Goal: Complete application form: Complete application form

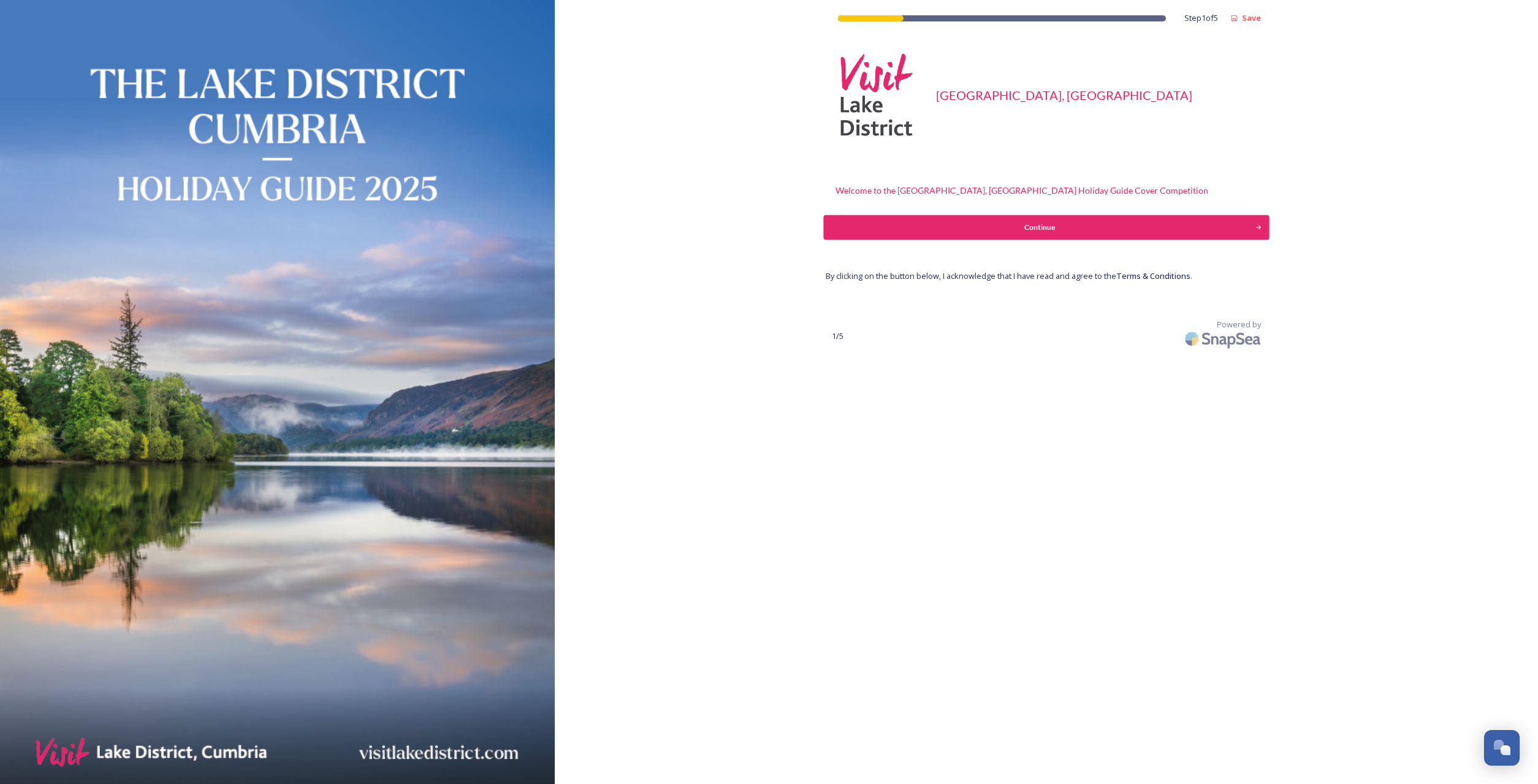
click at [1039, 226] on div "Continue" at bounding box center [1040, 227] width 419 height 11
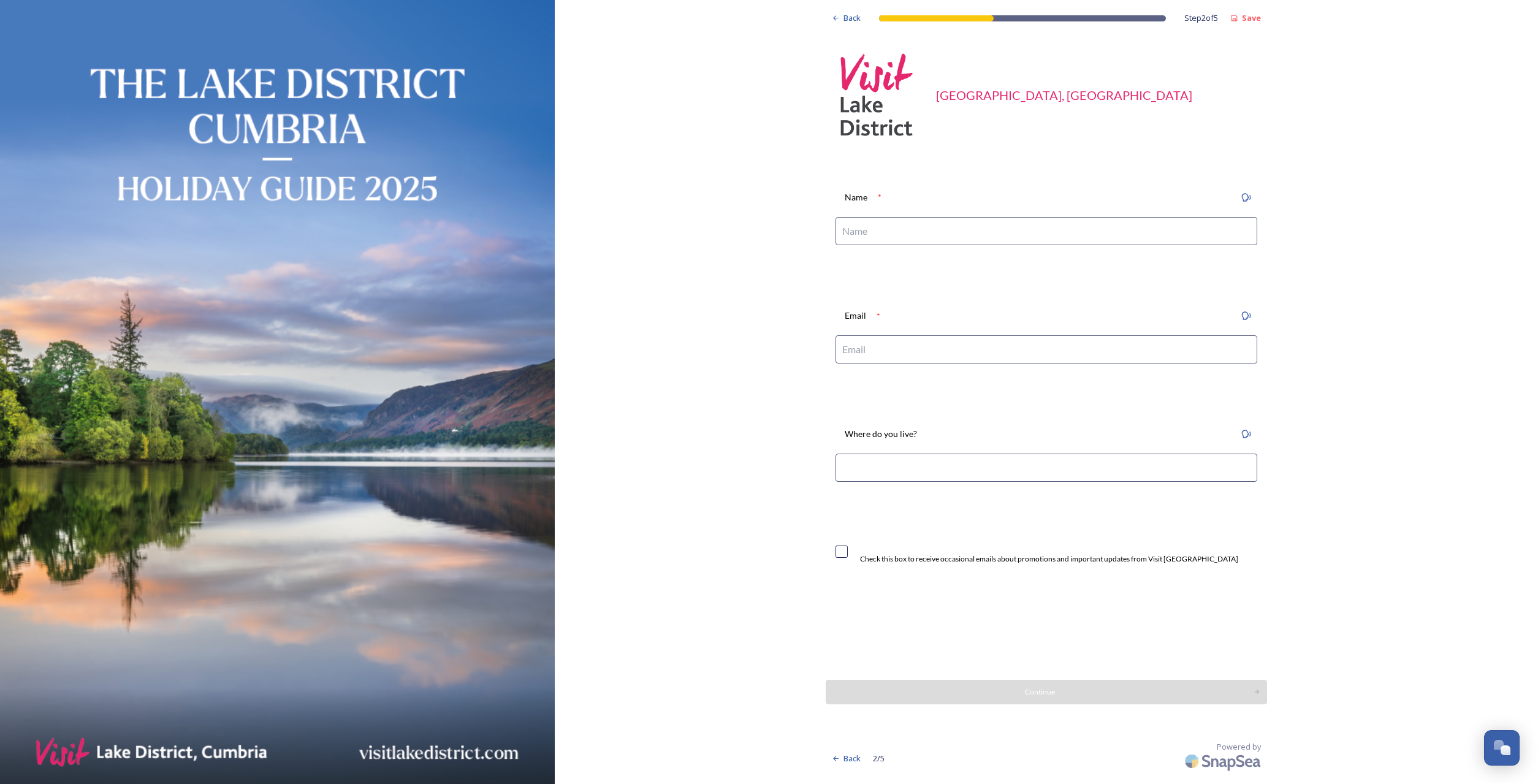
click at [881, 231] on input at bounding box center [1046, 231] width 422 height 28
type input "[PERSON_NAME]"
click at [910, 353] on input at bounding box center [1046, 350] width 422 height 28
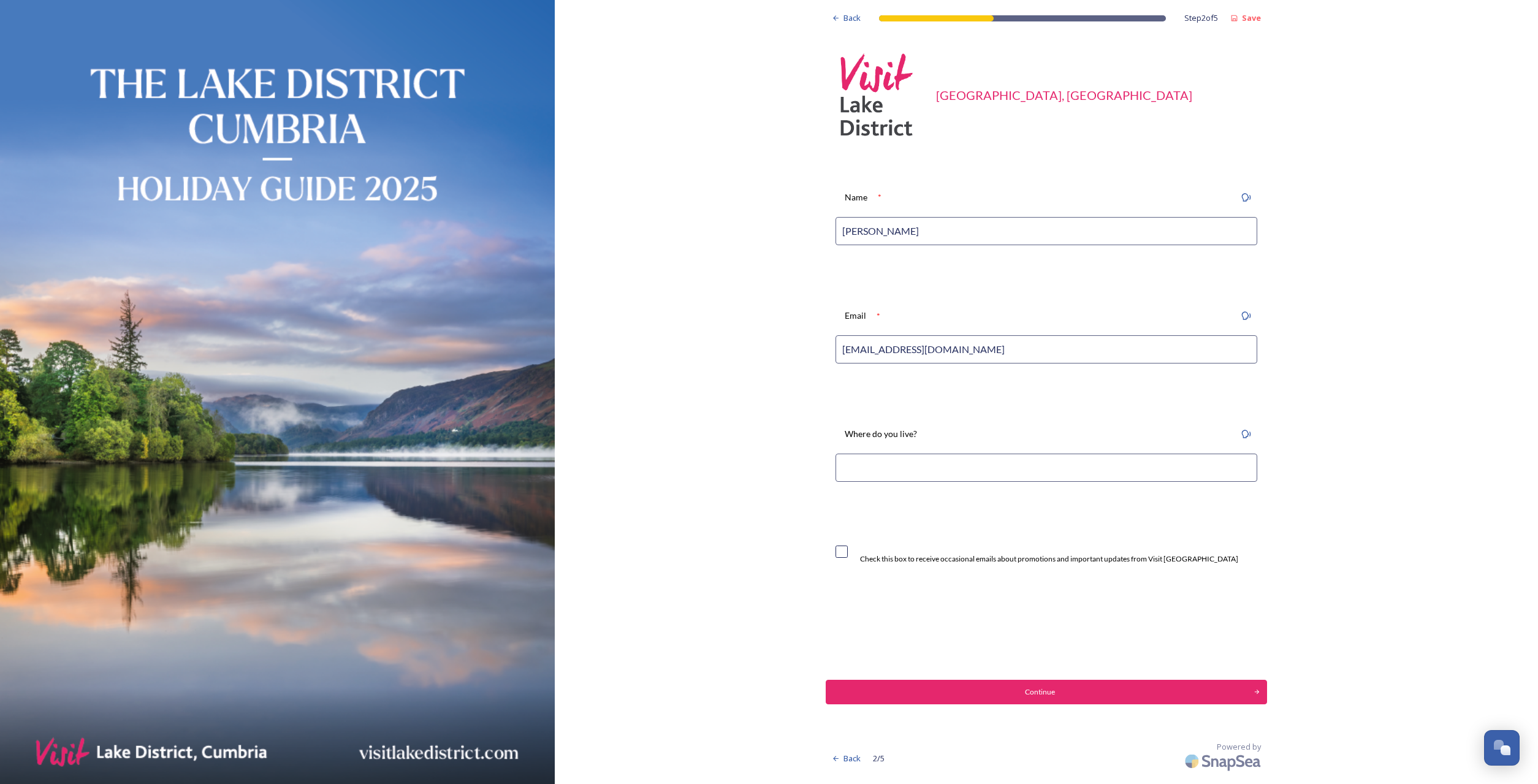
type input "[EMAIL_ADDRESS][DOMAIN_NAME]"
click at [1000, 473] on input at bounding box center [1046, 467] width 422 height 28
type input "Penrith"
click at [848, 550] on input "checkbox" at bounding box center [841, 552] width 12 height 12
checkbox input "true"
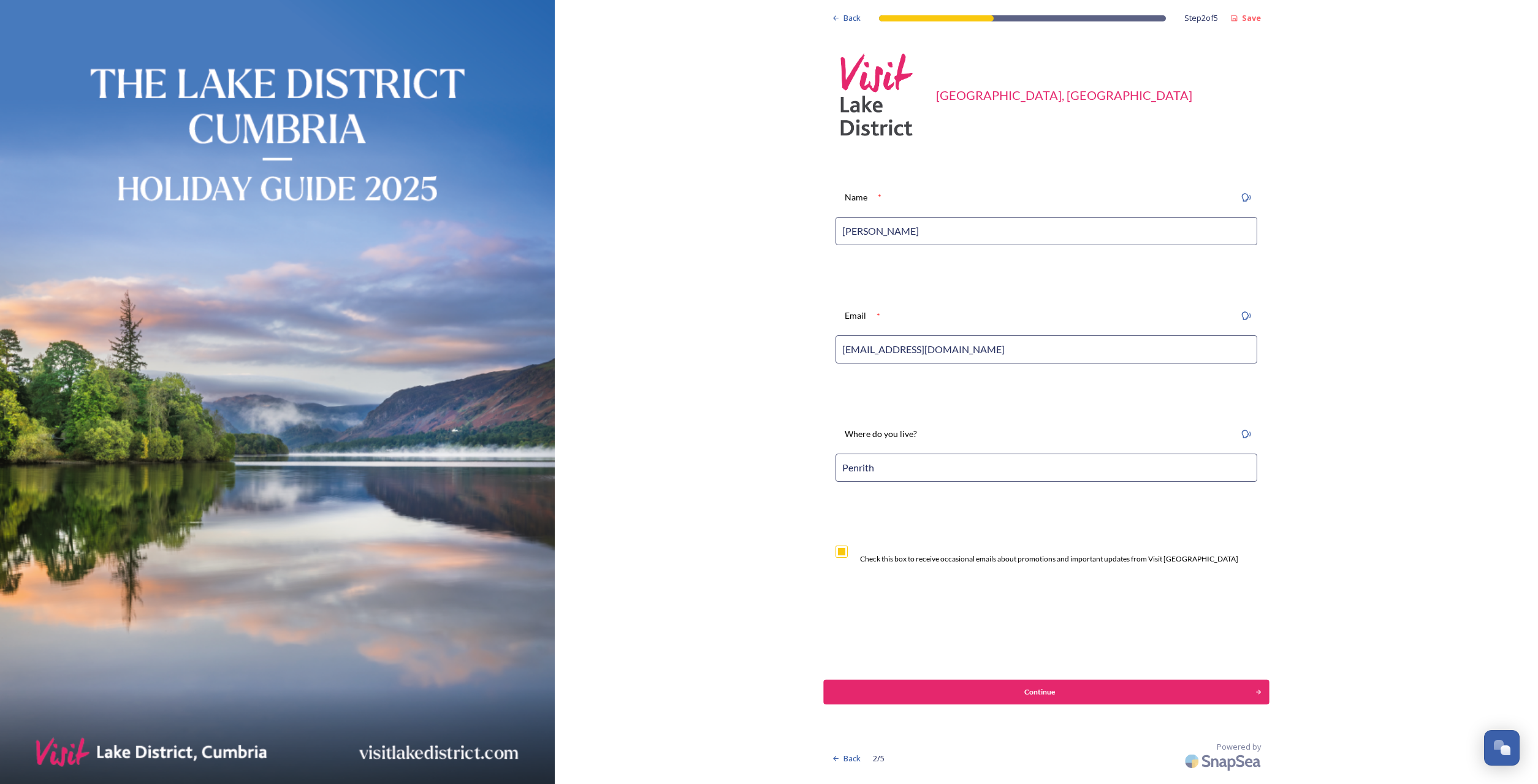
click at [1065, 697] on div "Continue" at bounding box center [1040, 692] width 419 height 11
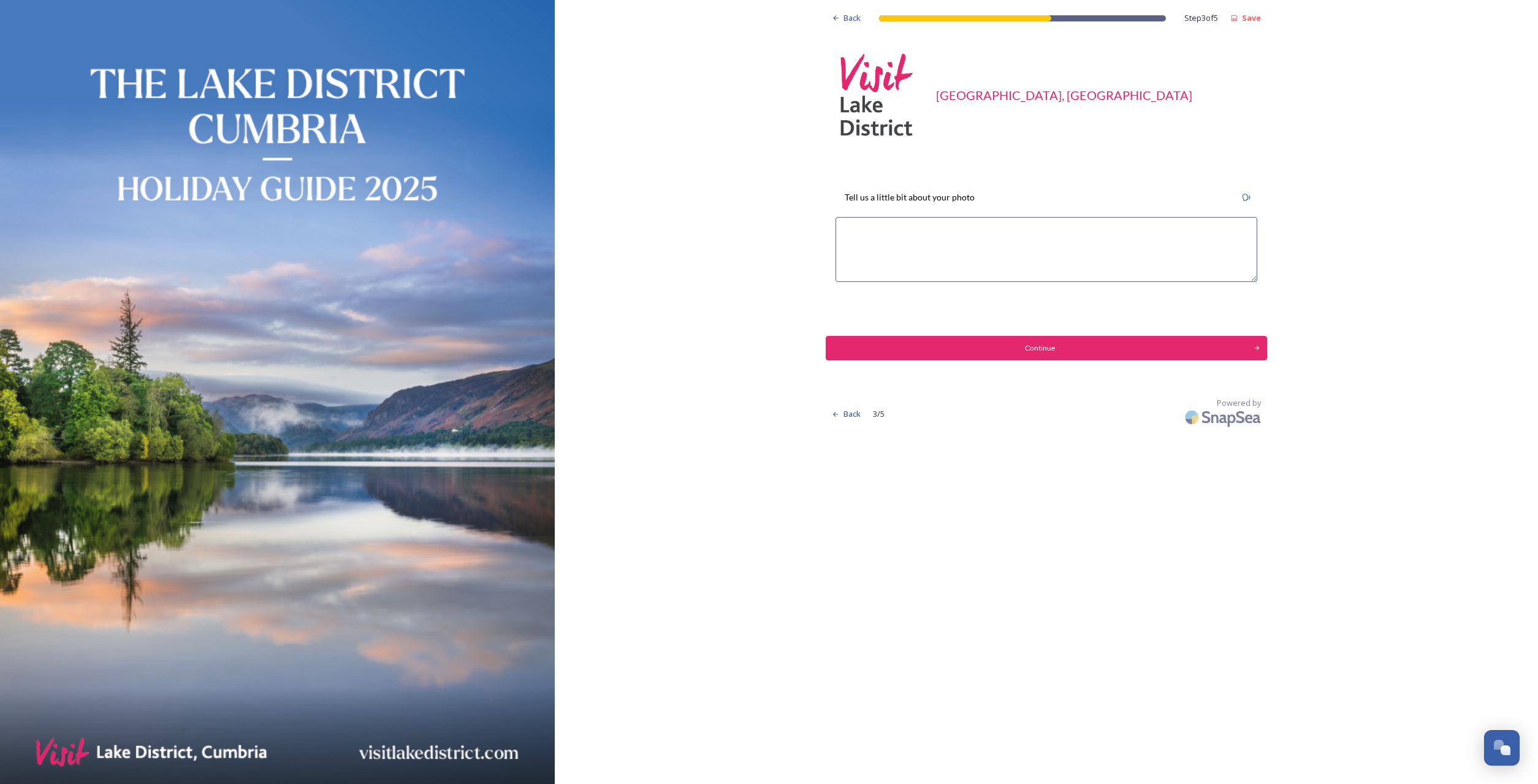
click at [854, 231] on textarea at bounding box center [1046, 249] width 422 height 65
type textarea "This is an image of the iconic [PERSON_NAME] Tarn in [GEOGRAPHIC_DATA] from a w…"
click at [1037, 346] on div "Continue" at bounding box center [1040, 348] width 419 height 11
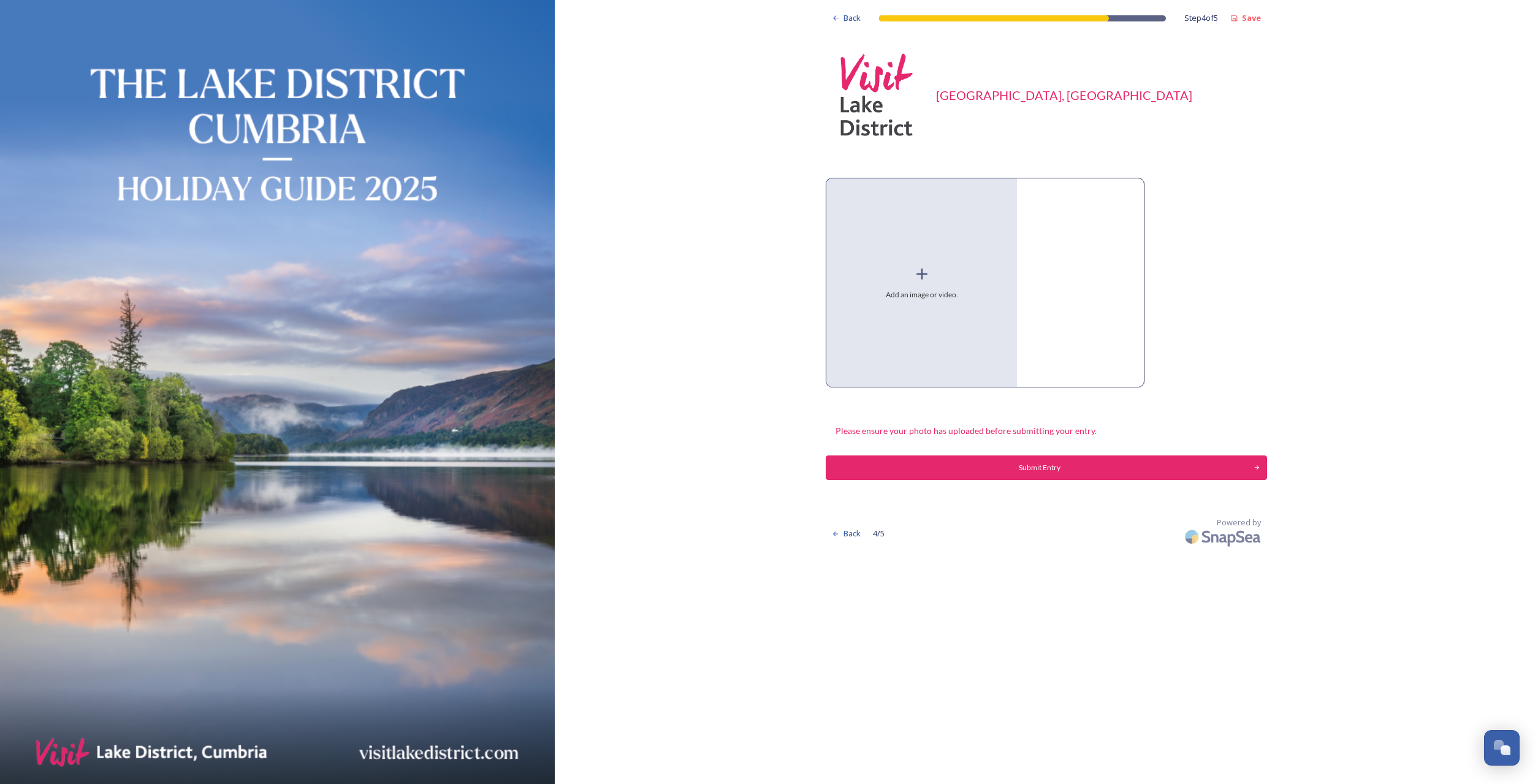
click at [921, 272] on icon at bounding box center [922, 274] width 18 height 18
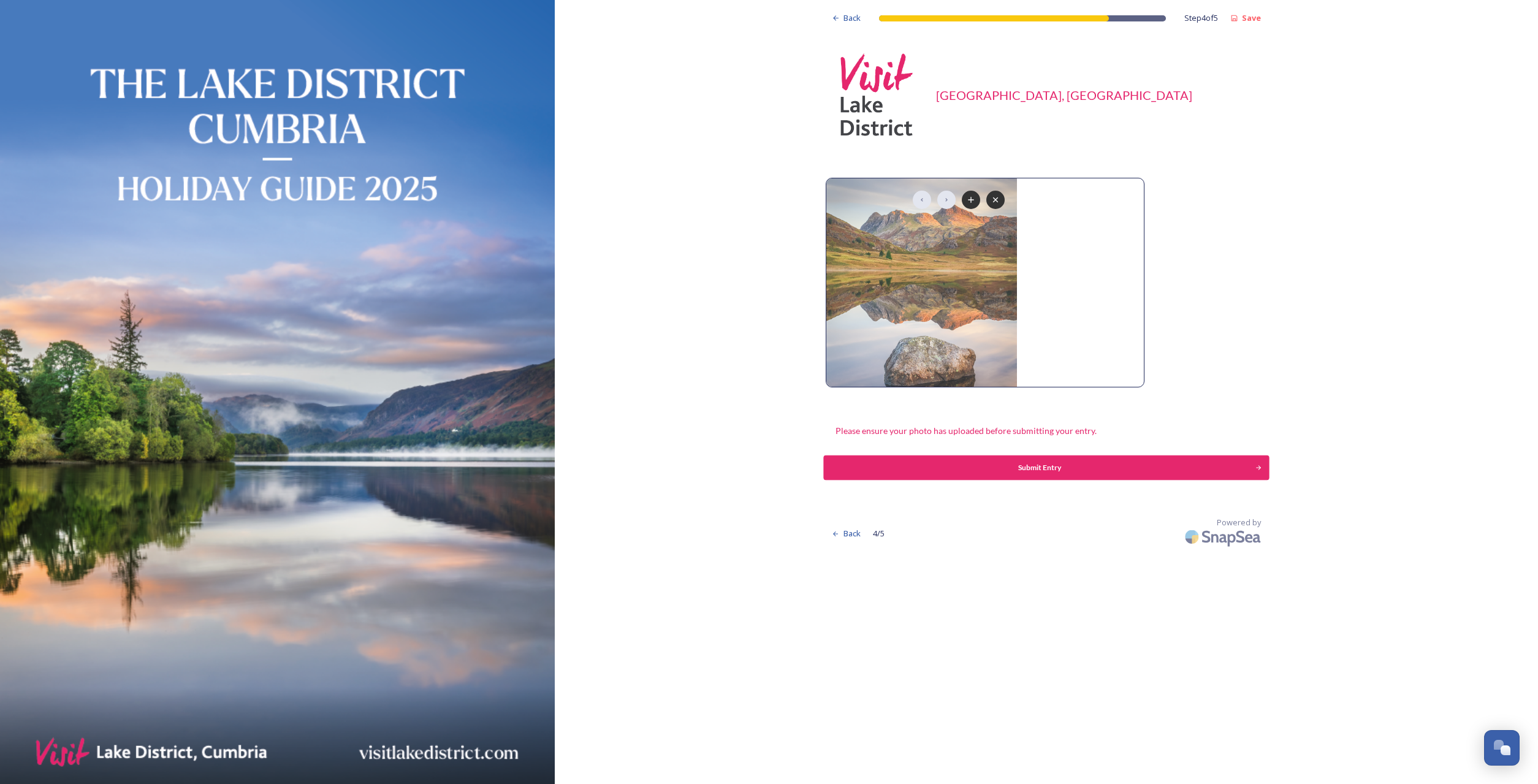
click at [1037, 462] on div "Submit Entry" at bounding box center [1040, 467] width 419 height 11
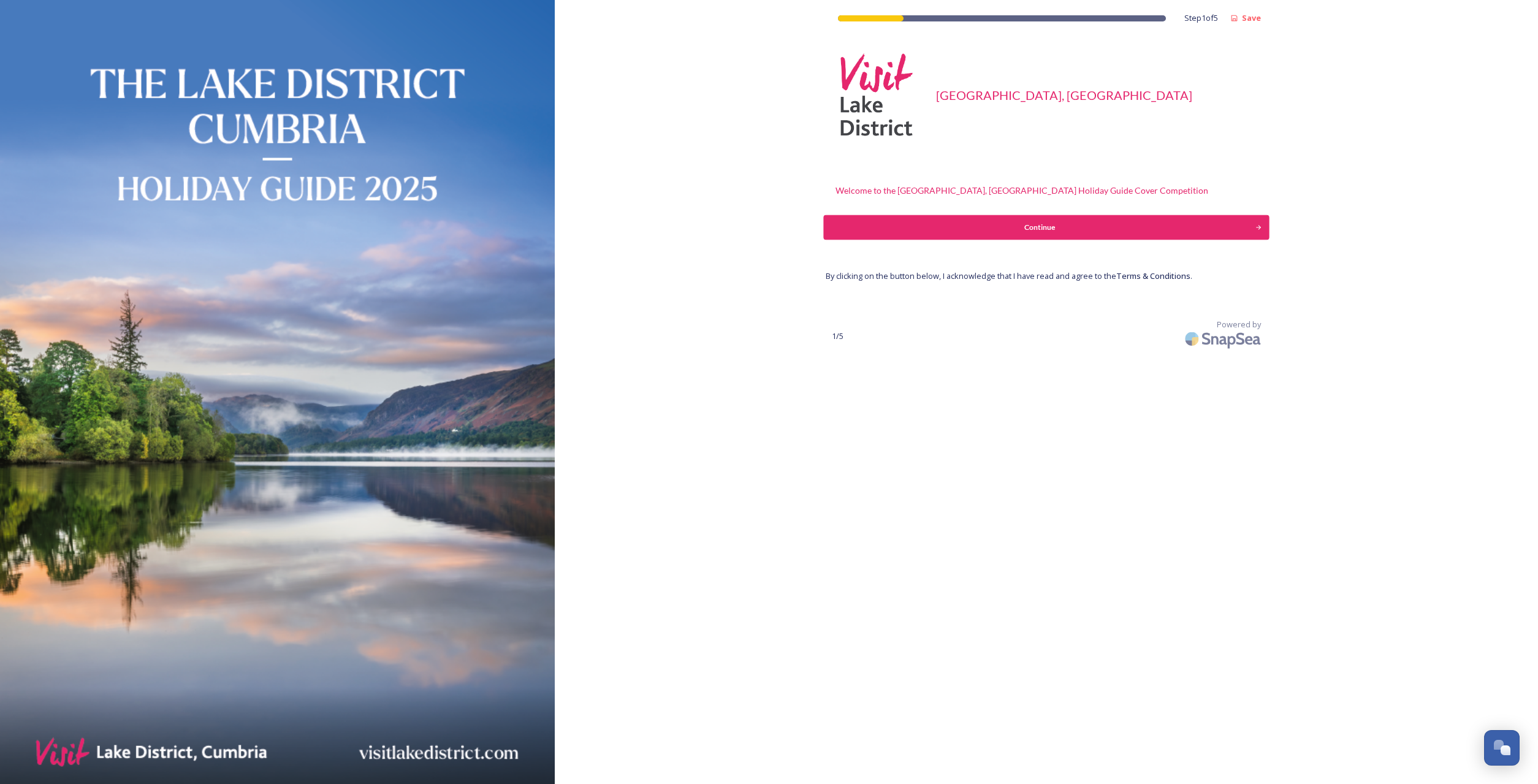
click at [1049, 228] on div "Continue" at bounding box center [1040, 227] width 419 height 11
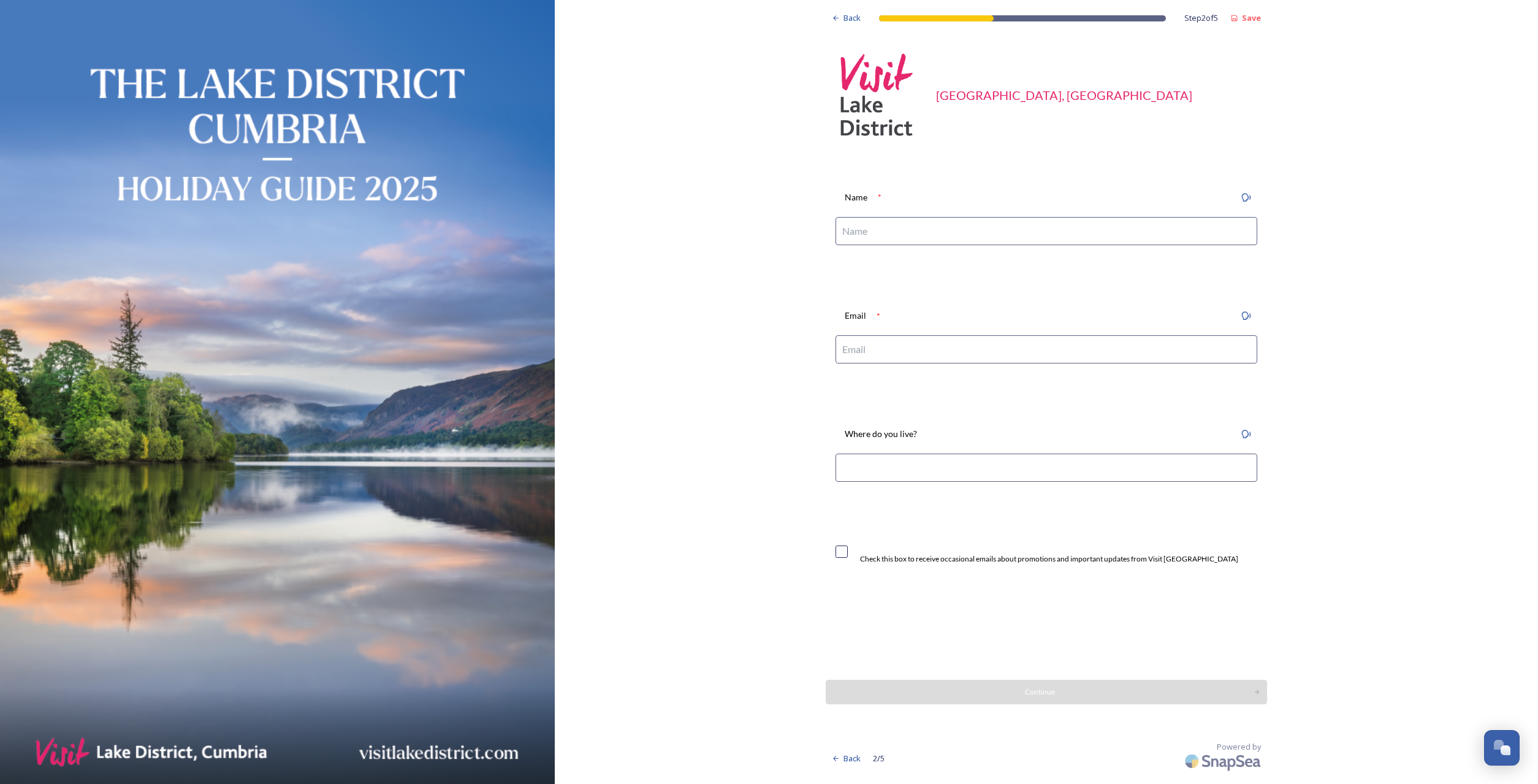
click at [880, 236] on input at bounding box center [1046, 231] width 422 height 28
type input "[PERSON_NAME]"
click at [870, 347] on input at bounding box center [1046, 350] width 422 height 28
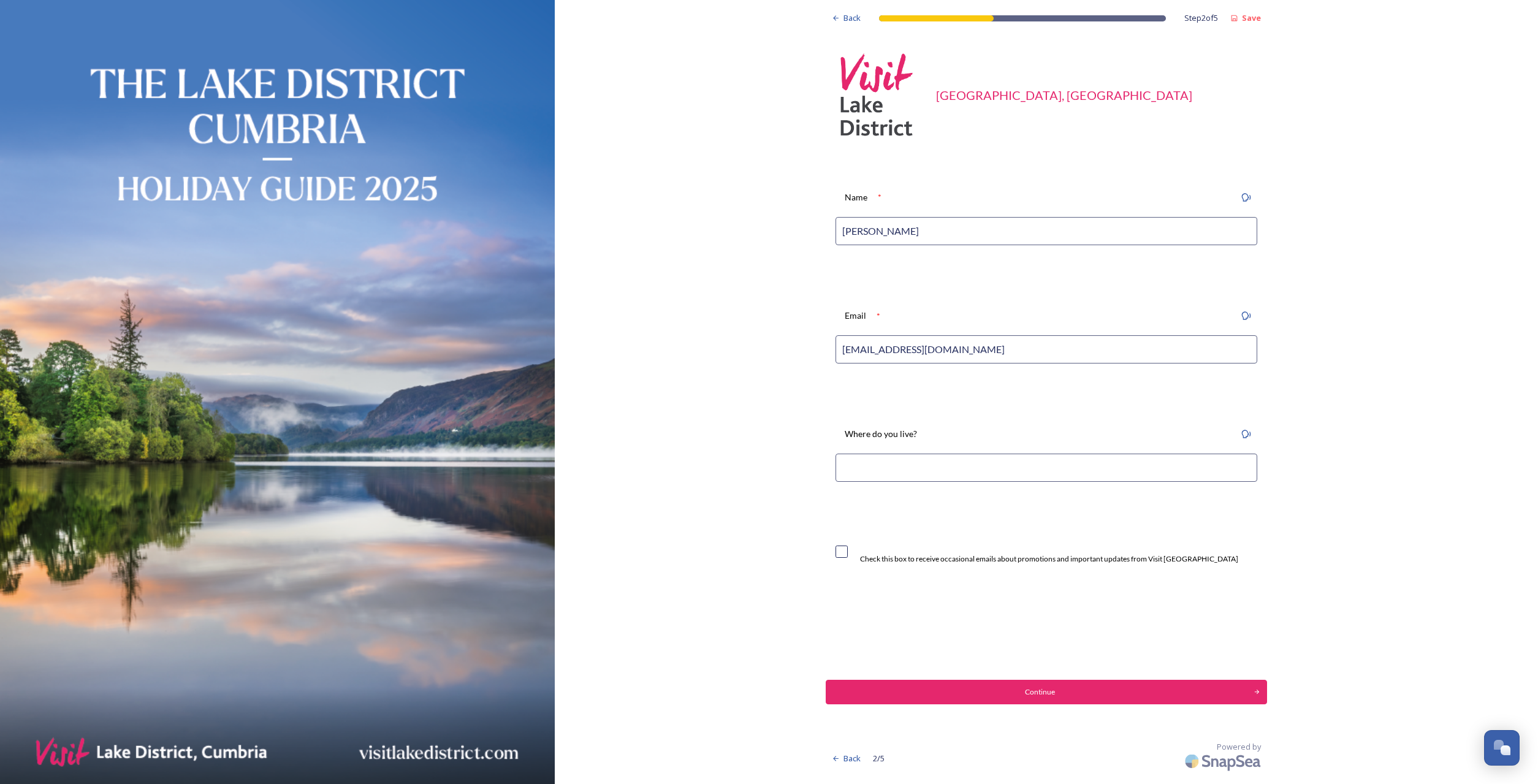
type input "[EMAIL_ADDRESS][DOMAIN_NAME]"
click at [878, 462] on input at bounding box center [1046, 467] width 422 height 28
type input "Penrith"
click at [845, 551] on input "checkbox" at bounding box center [841, 552] width 12 height 12
checkbox input "true"
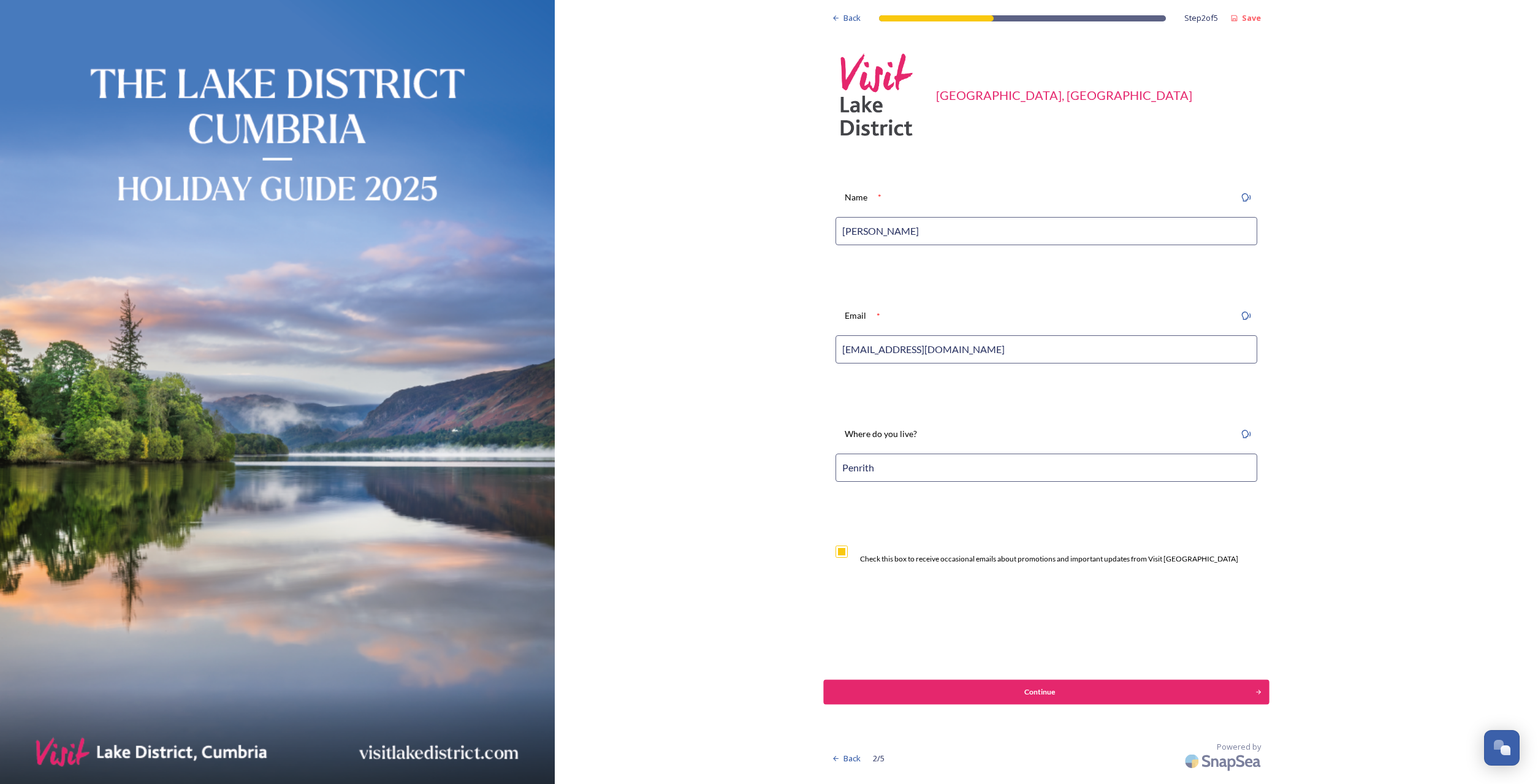
click at [1031, 692] on div "Continue" at bounding box center [1040, 692] width 419 height 11
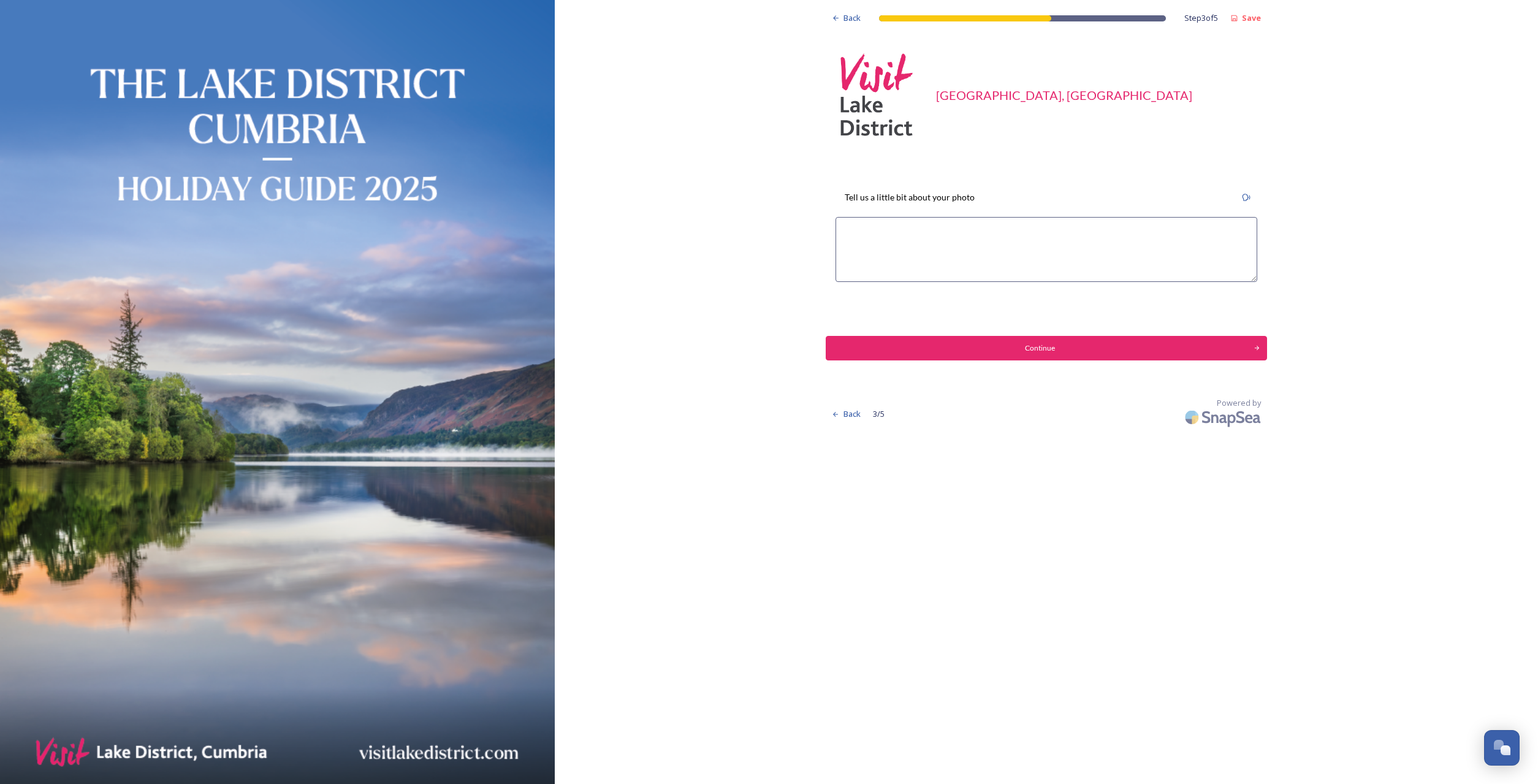
click at [844, 228] on textarea at bounding box center [1046, 249] width 422 height 65
type textarea "This image of Blea Tarn was taken on a breathtaking tranquil morning with some …"
click at [1049, 343] on div "Continue" at bounding box center [1040, 348] width 419 height 11
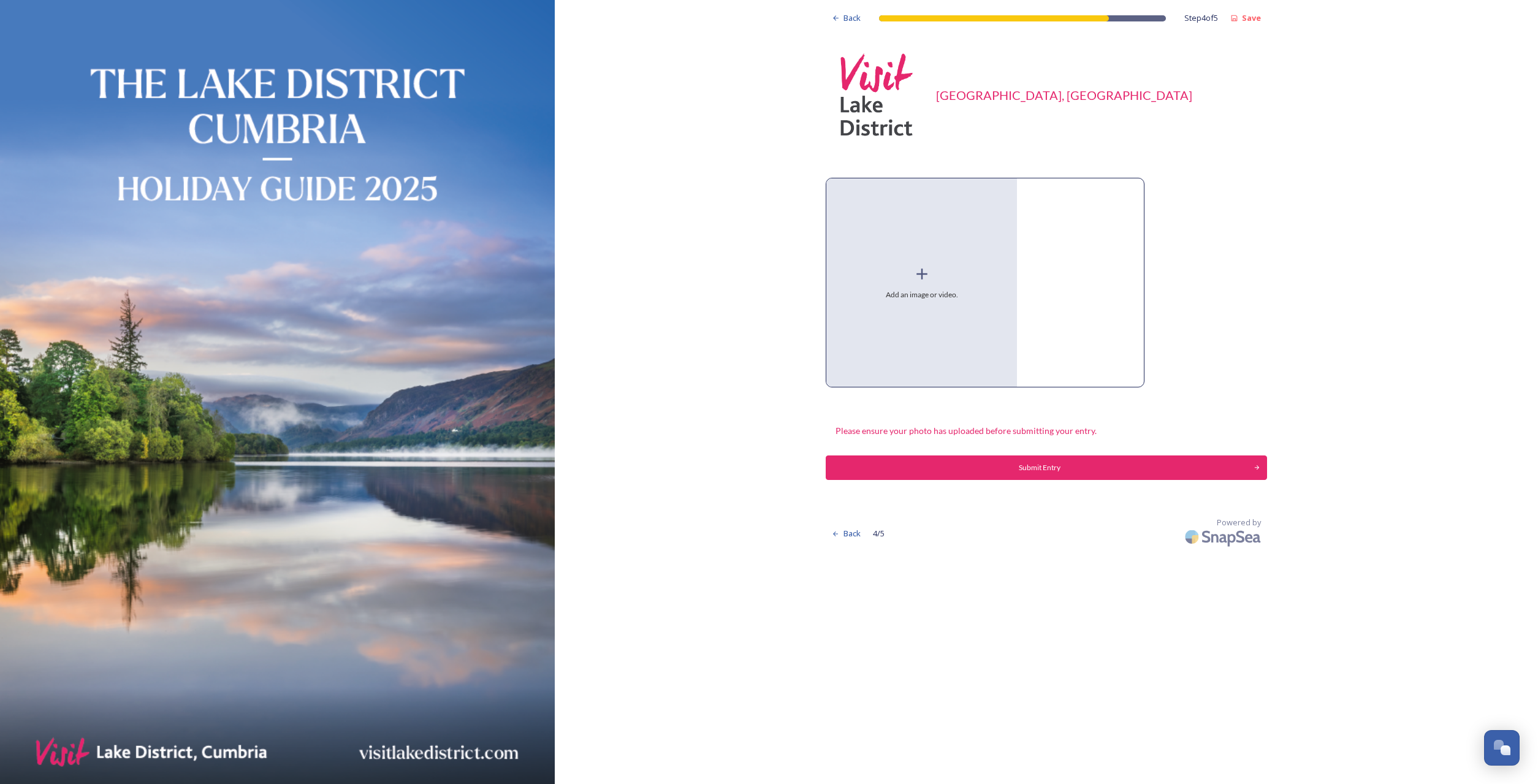
click at [918, 281] on icon at bounding box center [922, 274] width 18 height 18
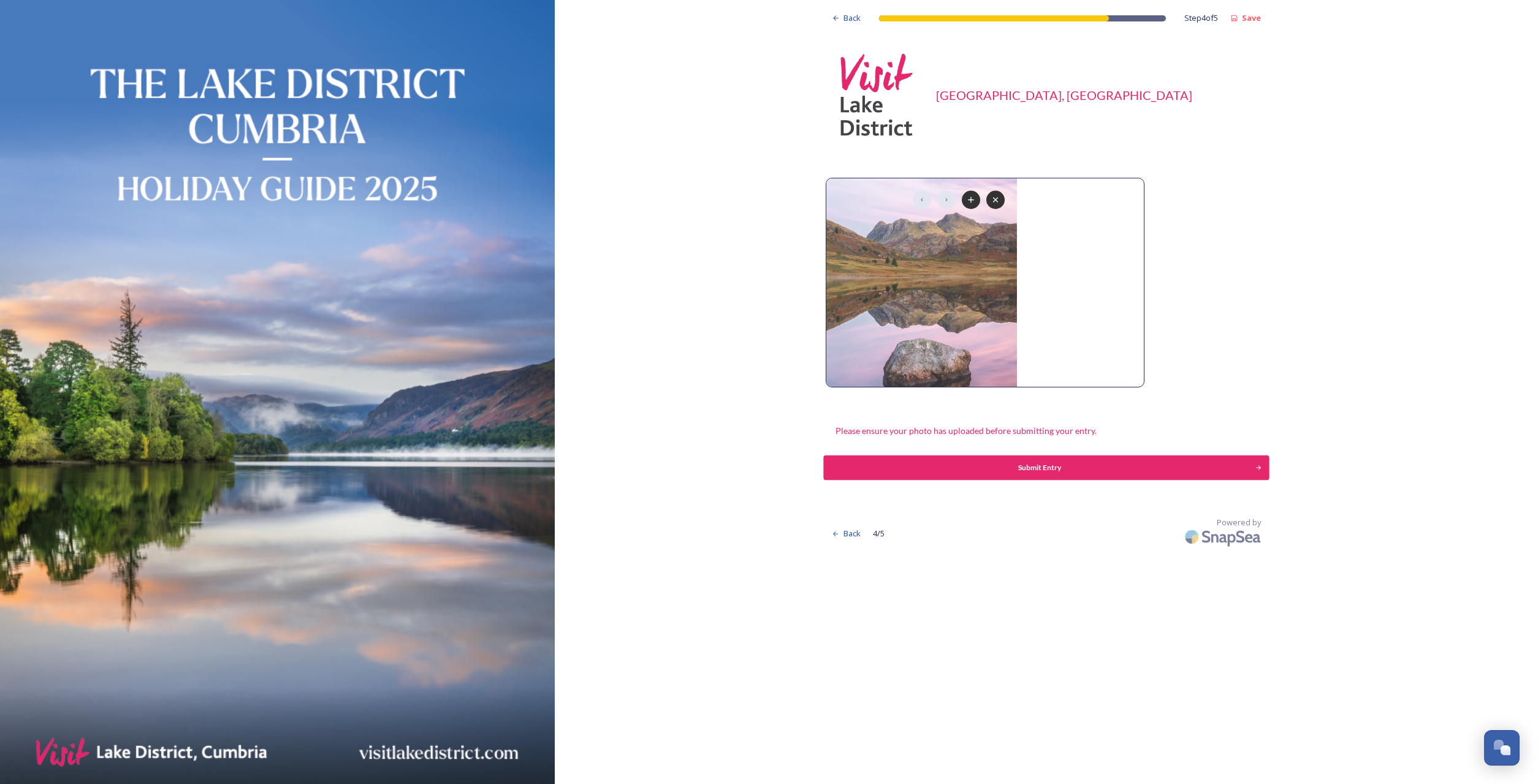
click at [1037, 468] on div "Submit Entry" at bounding box center [1040, 467] width 419 height 11
